Goal: Book appointment/travel/reservation

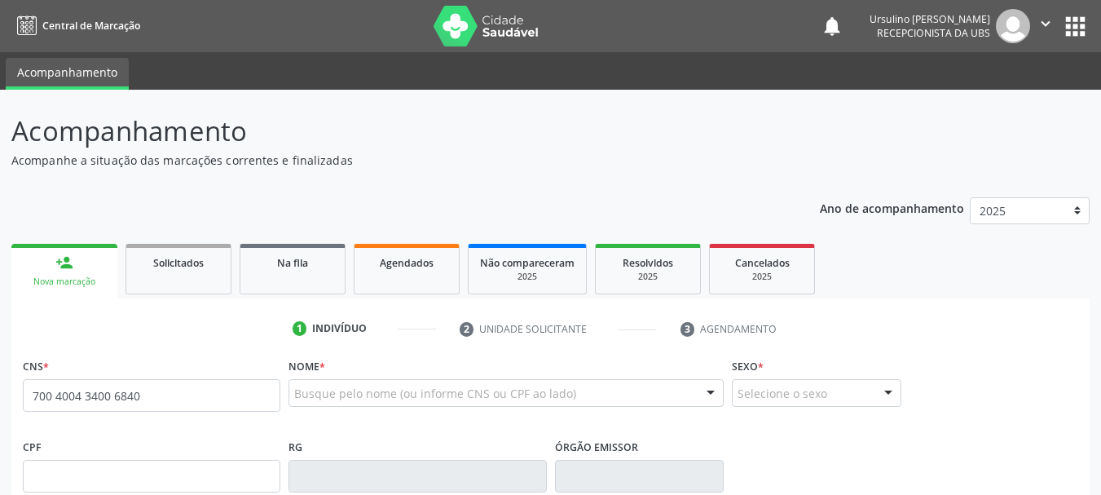
type input "700 4004 3400 6840"
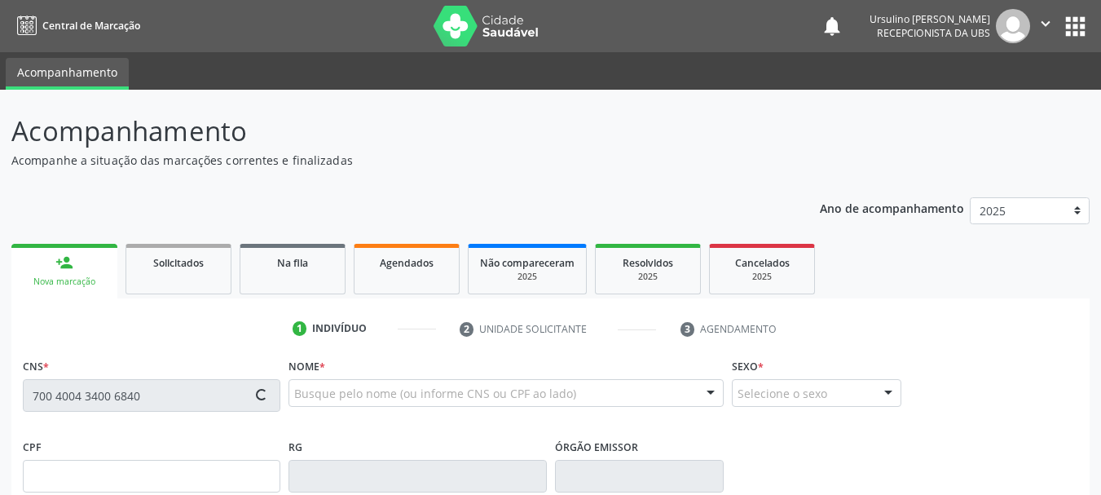
type input "066.470.394-14"
type input "1[DATE]"
type input "[PERSON_NAME]"
type input "[PHONE_NUMBER]"
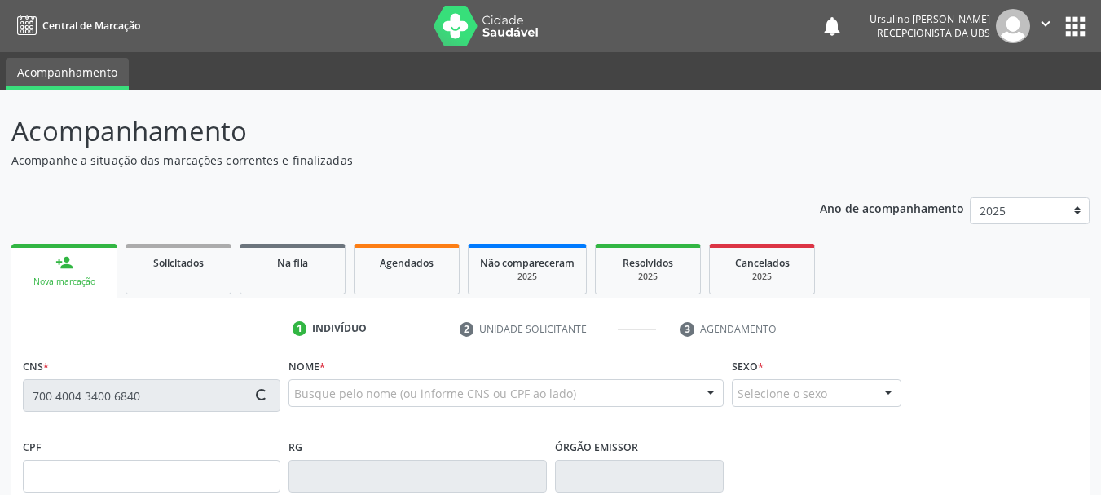
type input "1239"
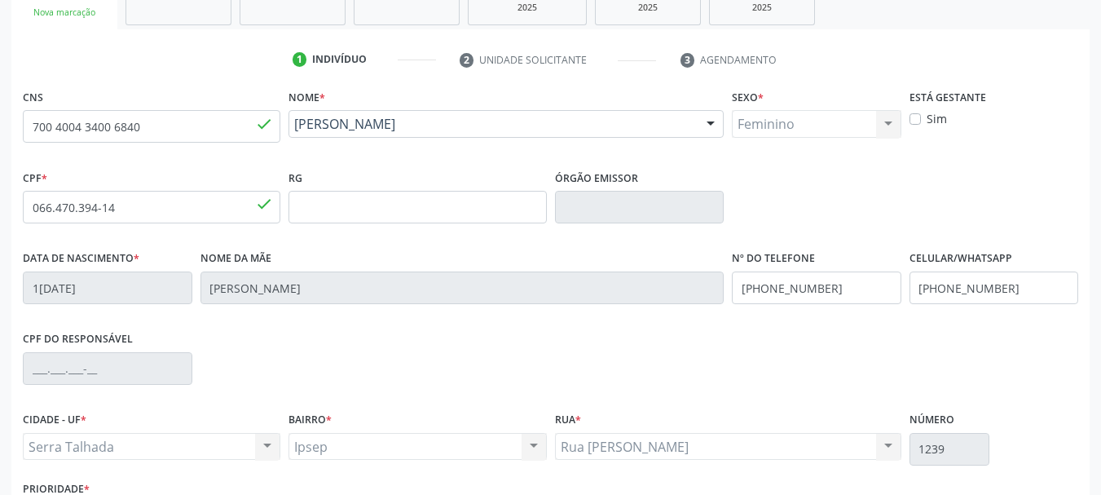
scroll to position [389, 0]
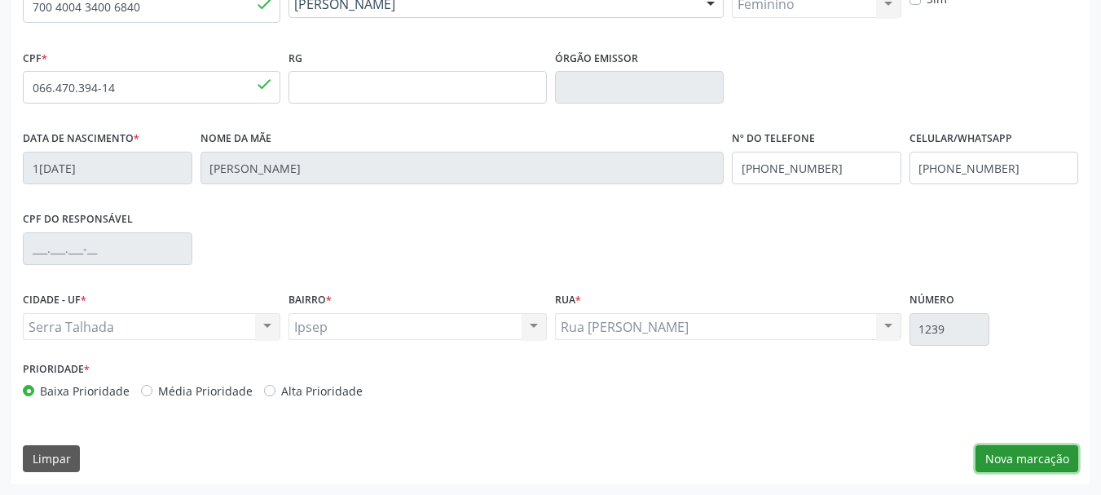
click at [1050, 469] on button "Nova marcação" at bounding box center [1027, 459] width 103 height 28
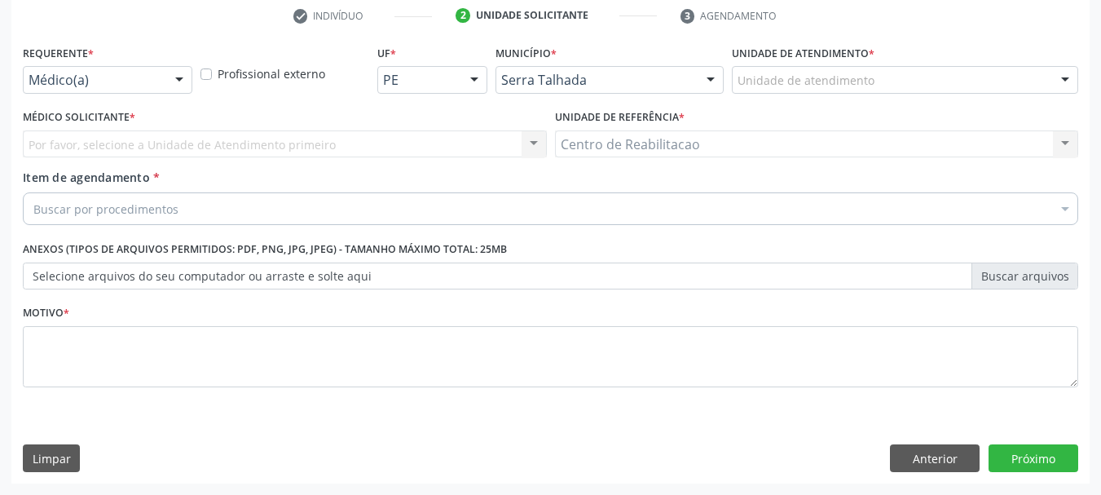
scroll to position [313, 0]
click at [70, 70] on div at bounding box center [108, 80] width 170 height 28
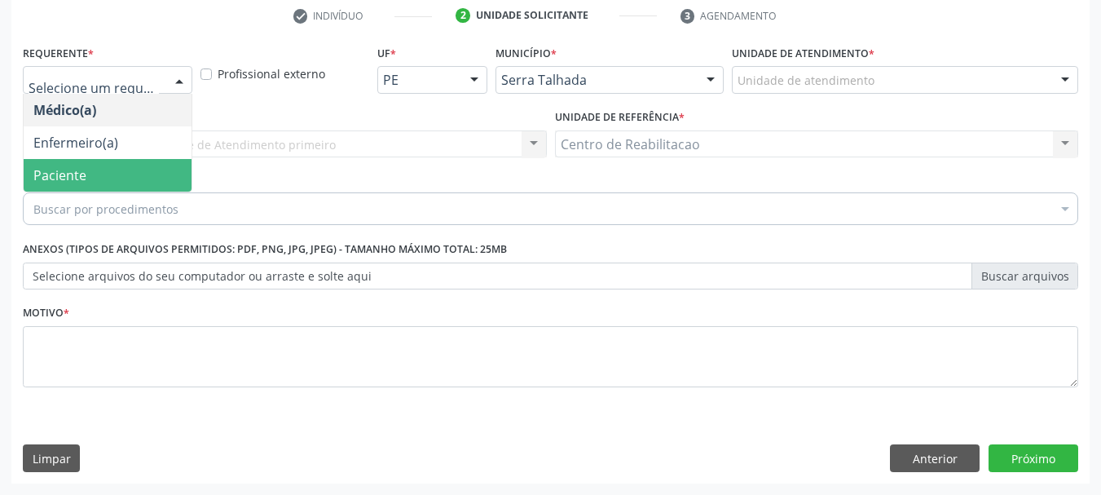
click at [121, 173] on span "Paciente" at bounding box center [108, 175] width 168 height 33
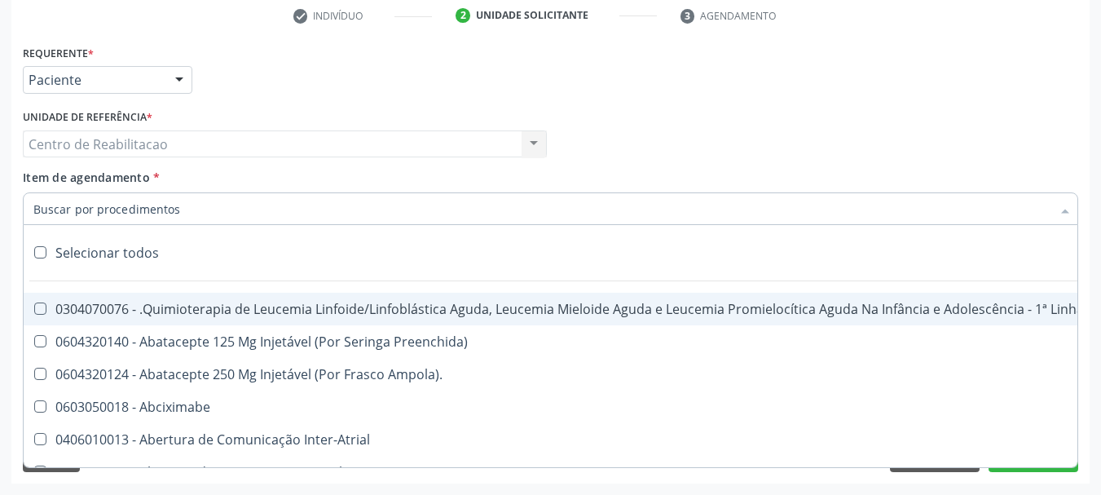
type input "g"
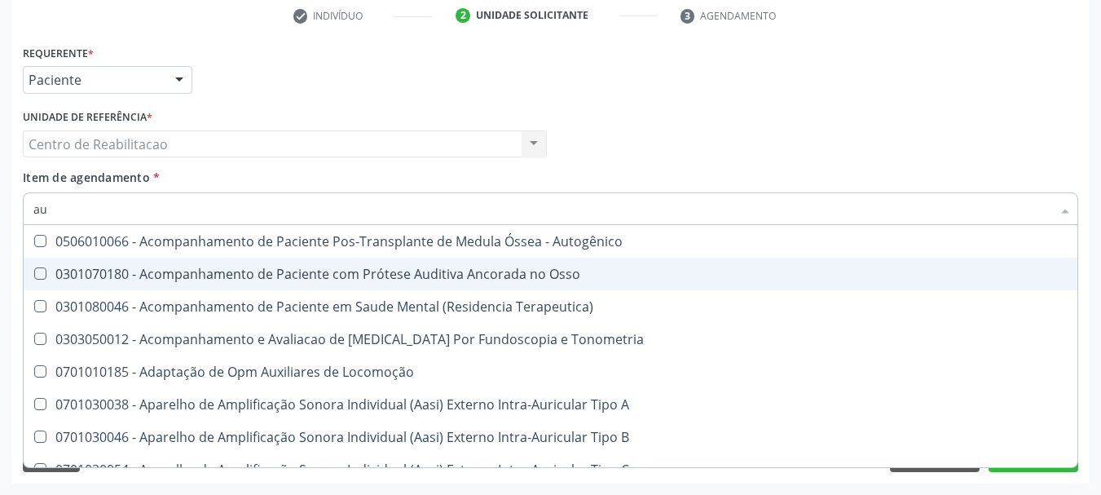
type input "a"
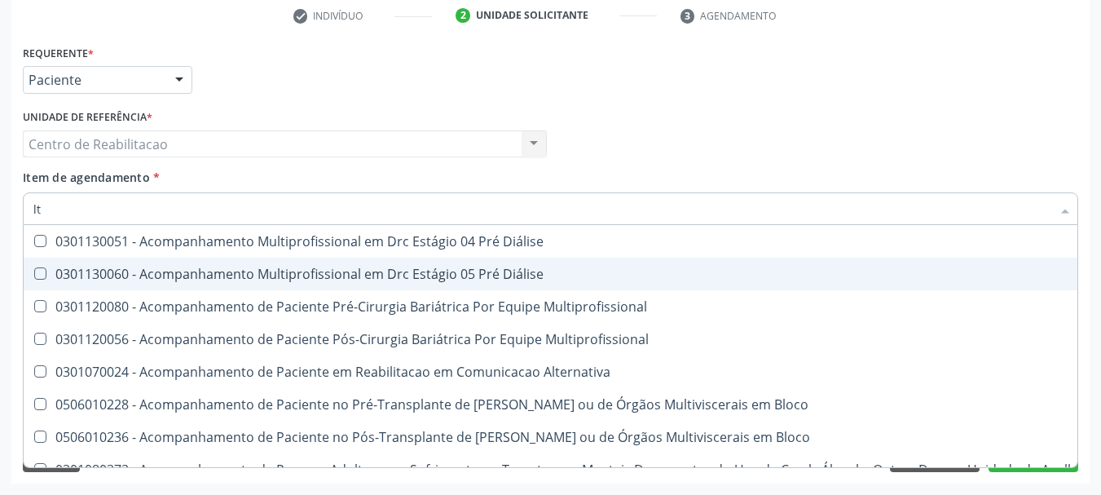
type input "l"
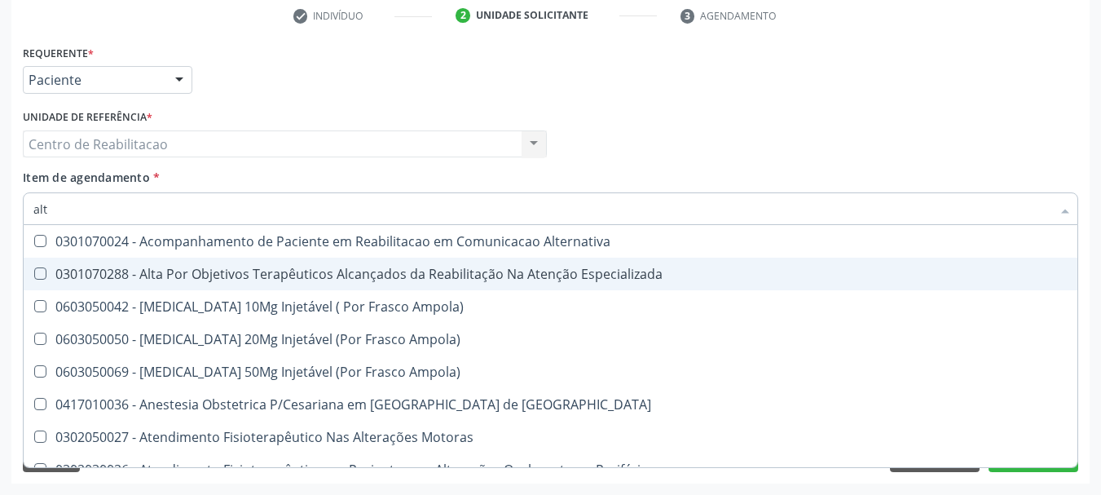
type input "alto"
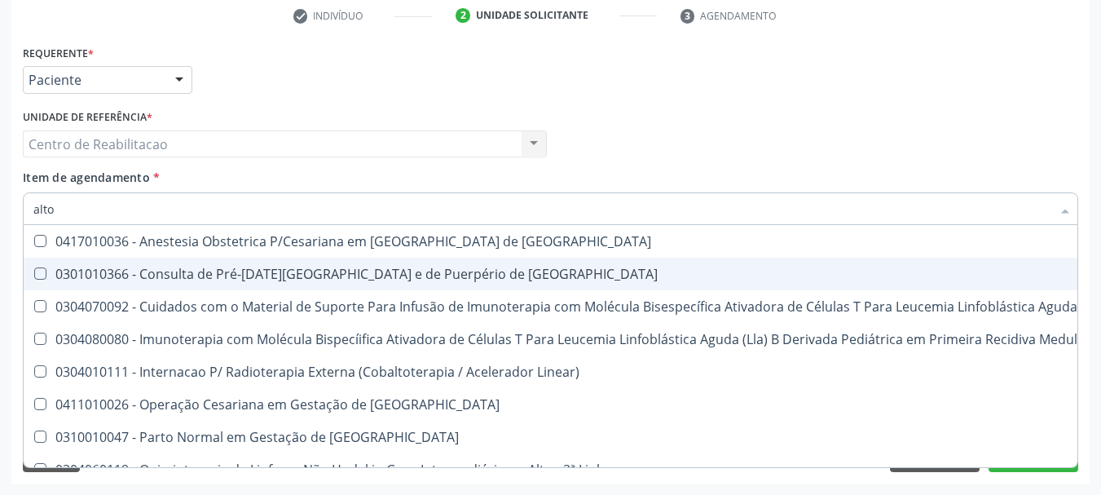
click at [523, 270] on div "0301010366 - Consulta de Pré-[DATE][GEOGRAPHIC_DATA] e de Puerpério de [GEOGRAP…" at bounding box center [870, 273] width 1674 height 13
checkbox Risco "true"
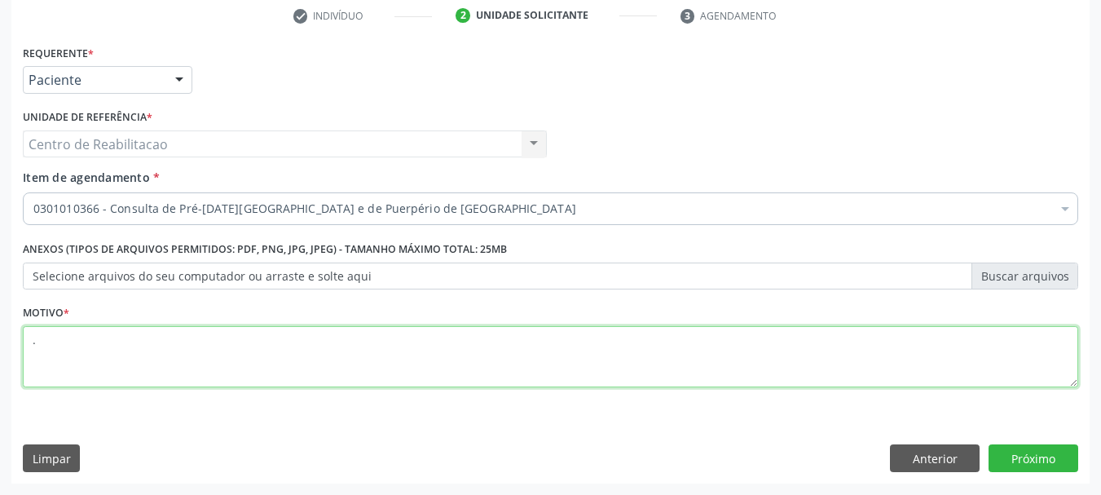
type textarea "."
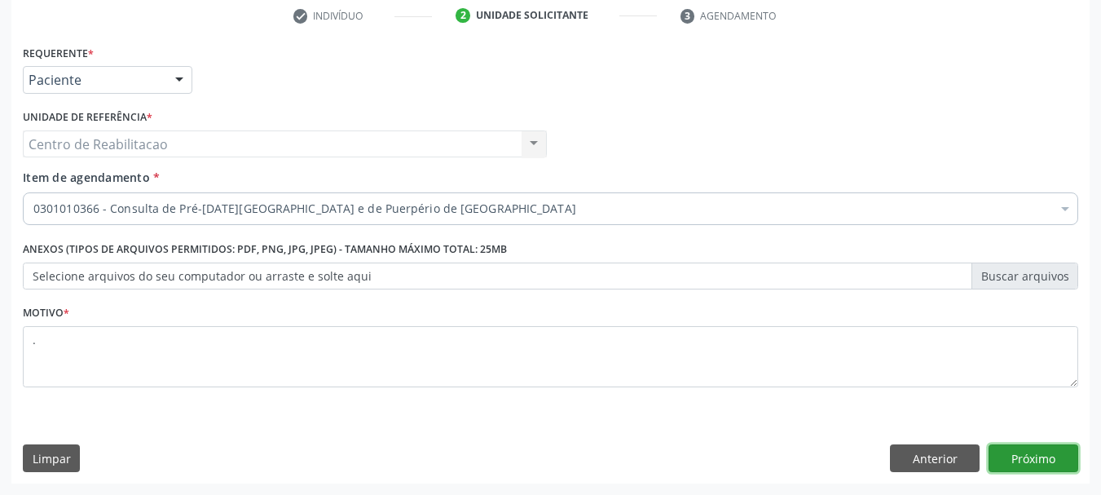
click button "Próximo" at bounding box center [1034, 458] width 90 height 28
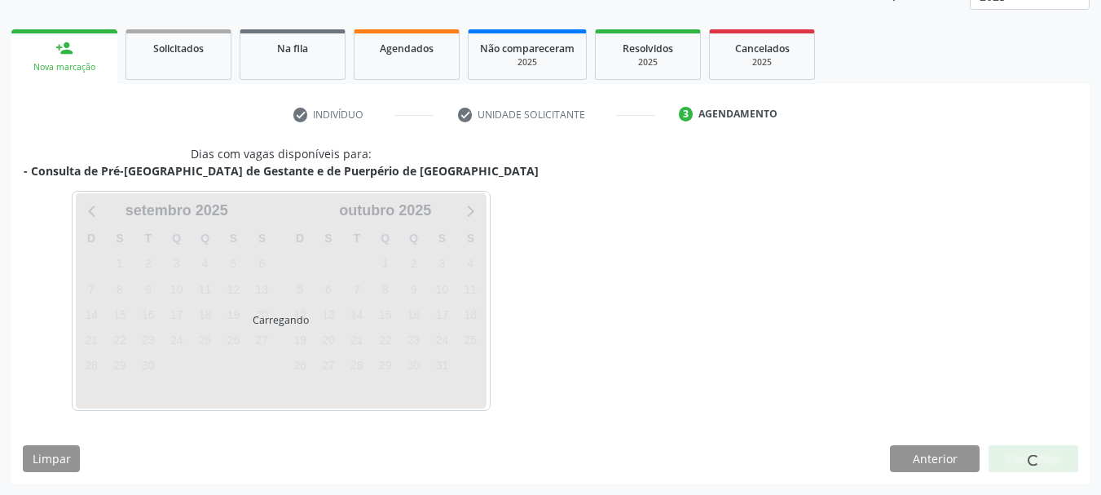
scroll to position [214, 0]
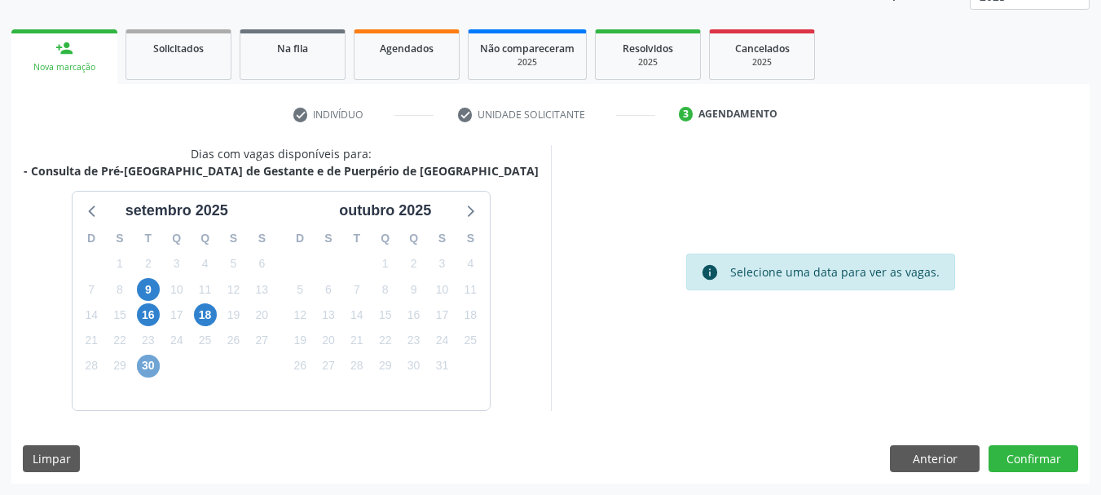
click at [142, 367] on span "30" at bounding box center [148, 366] width 23 height 23
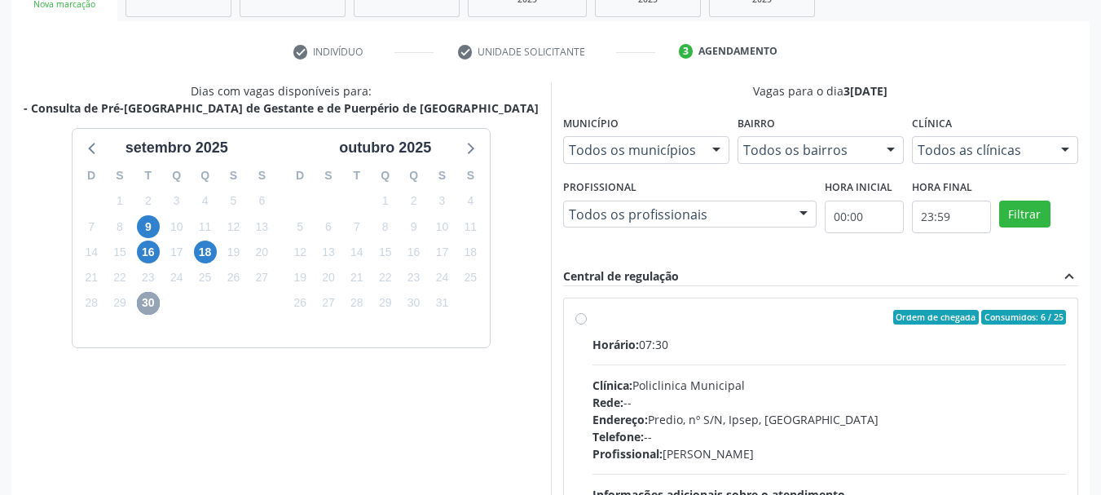
scroll to position [377, 0]
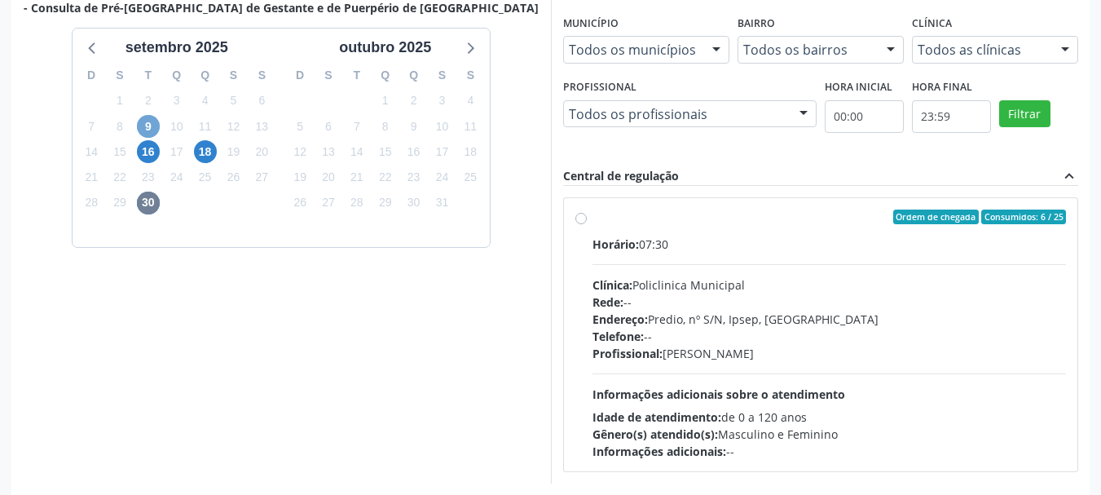
click at [149, 129] on span "9" at bounding box center [148, 126] width 23 height 23
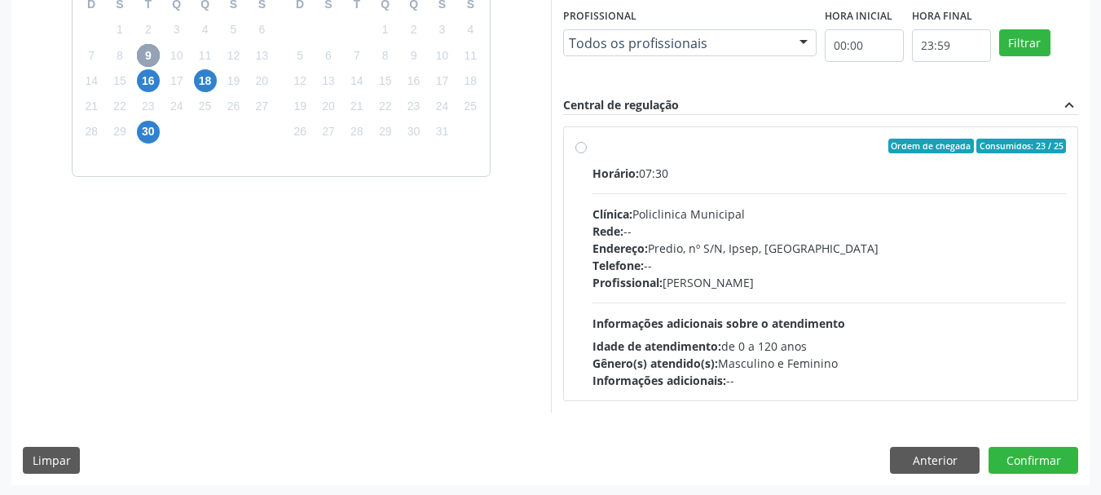
scroll to position [450, 0]
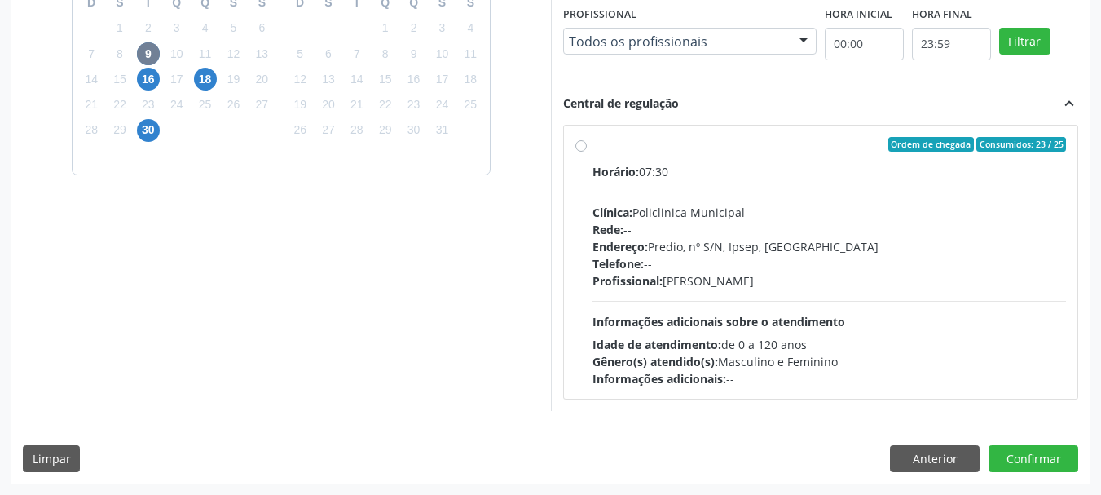
click at [621, 140] on div "Ordem de chegada Consumidos: 23 / 25" at bounding box center [830, 144] width 474 height 15
click at [587, 140] on input "Ordem de chegada Consumidos: 23 / 25 Horário: 07:30 Clínica: Policlinica Munici…" at bounding box center [580, 144] width 11 height 15
radio input "true"
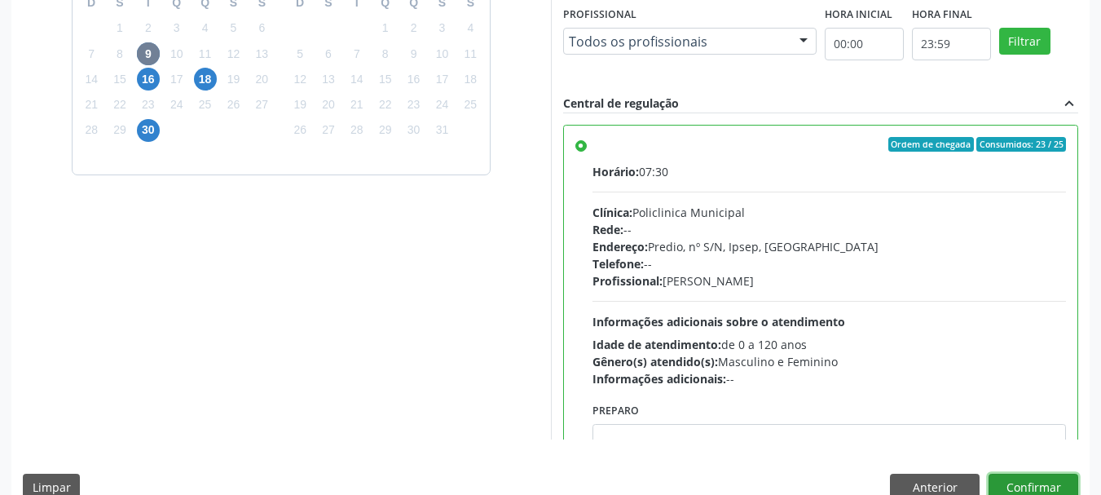
click at [1051, 483] on button "Confirmar" at bounding box center [1034, 488] width 90 height 28
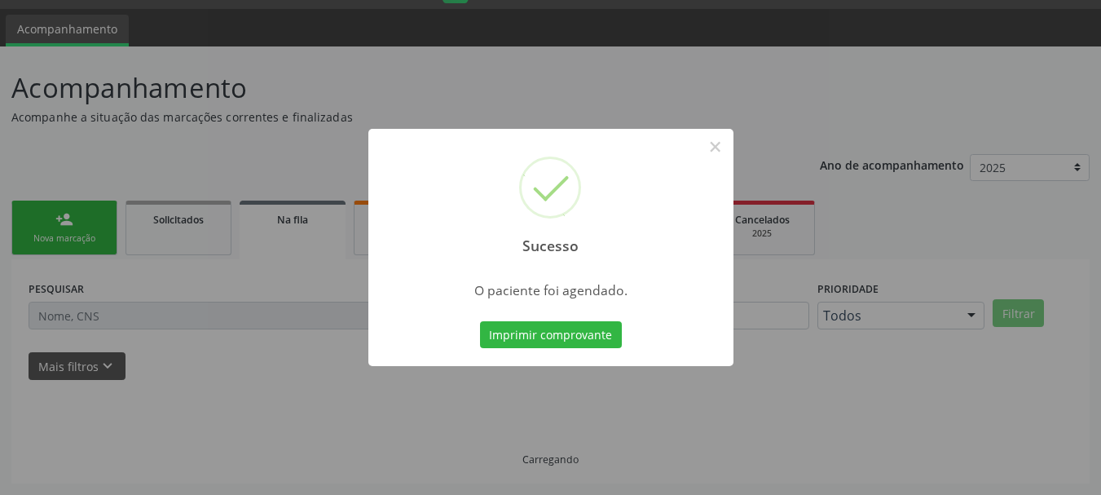
scroll to position [43, 0]
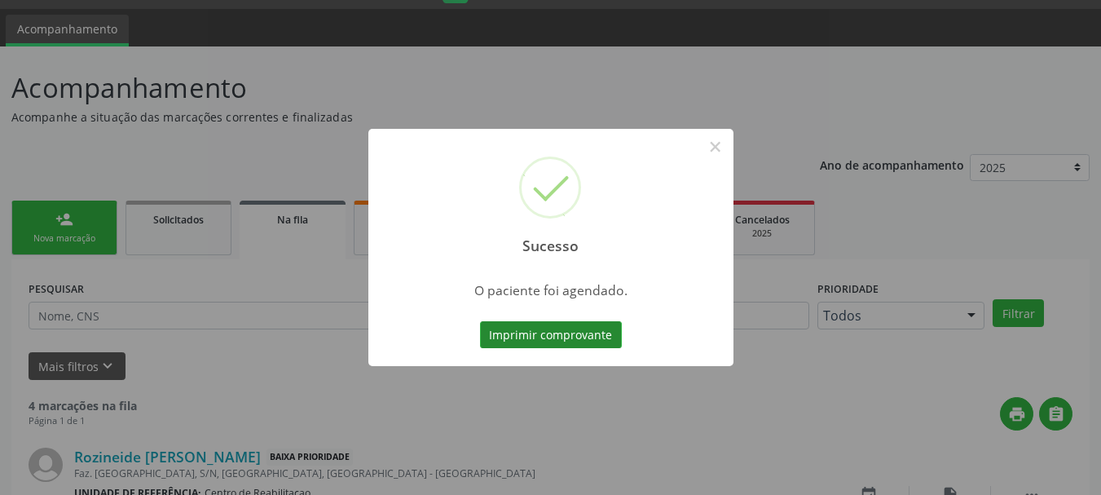
click at [572, 340] on button "Imprimir comprovante" at bounding box center [551, 335] width 142 height 28
